Goal: Book appointment/travel/reservation

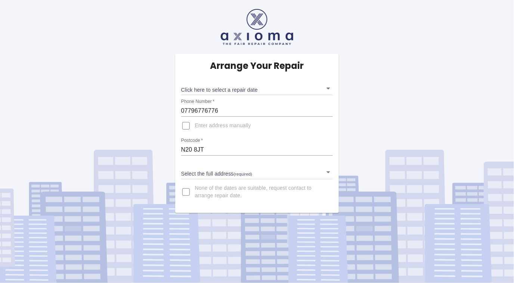
click at [211, 175] on body "Arrange Your Repair Click here to select a repair date ​ Phone Number   * 07796…" at bounding box center [257, 141] width 514 height 283
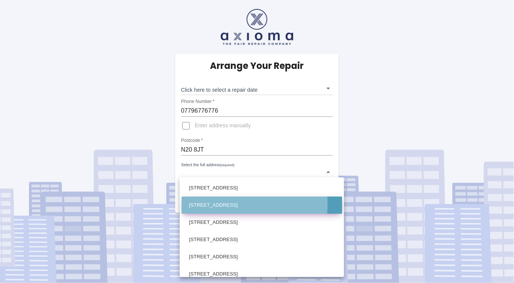
click at [210, 204] on li "[STREET_ADDRESS]" at bounding box center [262, 204] width 161 height 17
type input "[STREET_ADDRESS]"
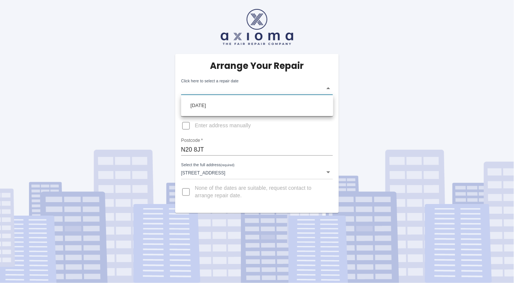
click at [329, 88] on body "Arrange Your Repair Click here to select a repair date ​ Phone Number   * 07796…" at bounding box center [257, 141] width 514 height 283
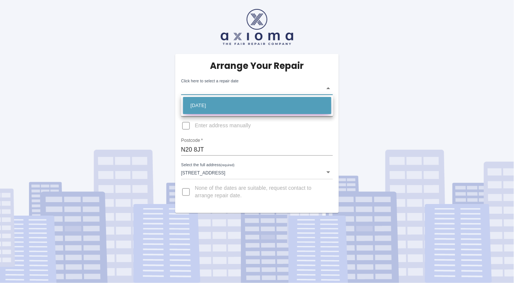
click at [272, 101] on li "[DATE]" at bounding box center [257, 105] width 148 height 17
type input "[DATE]T00:00:00.000Z"
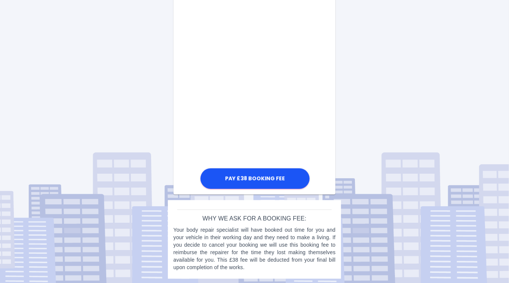
scroll to position [394, 0]
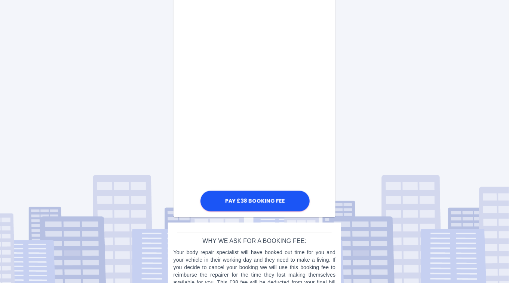
scroll to position [373, 0]
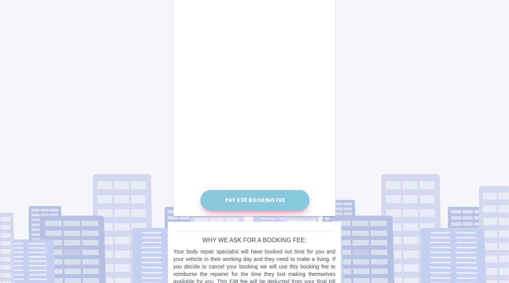
click at [265, 200] on button "Pay £38 Booking Fee" at bounding box center [254, 200] width 109 height 21
